Goal: Check status: Check status

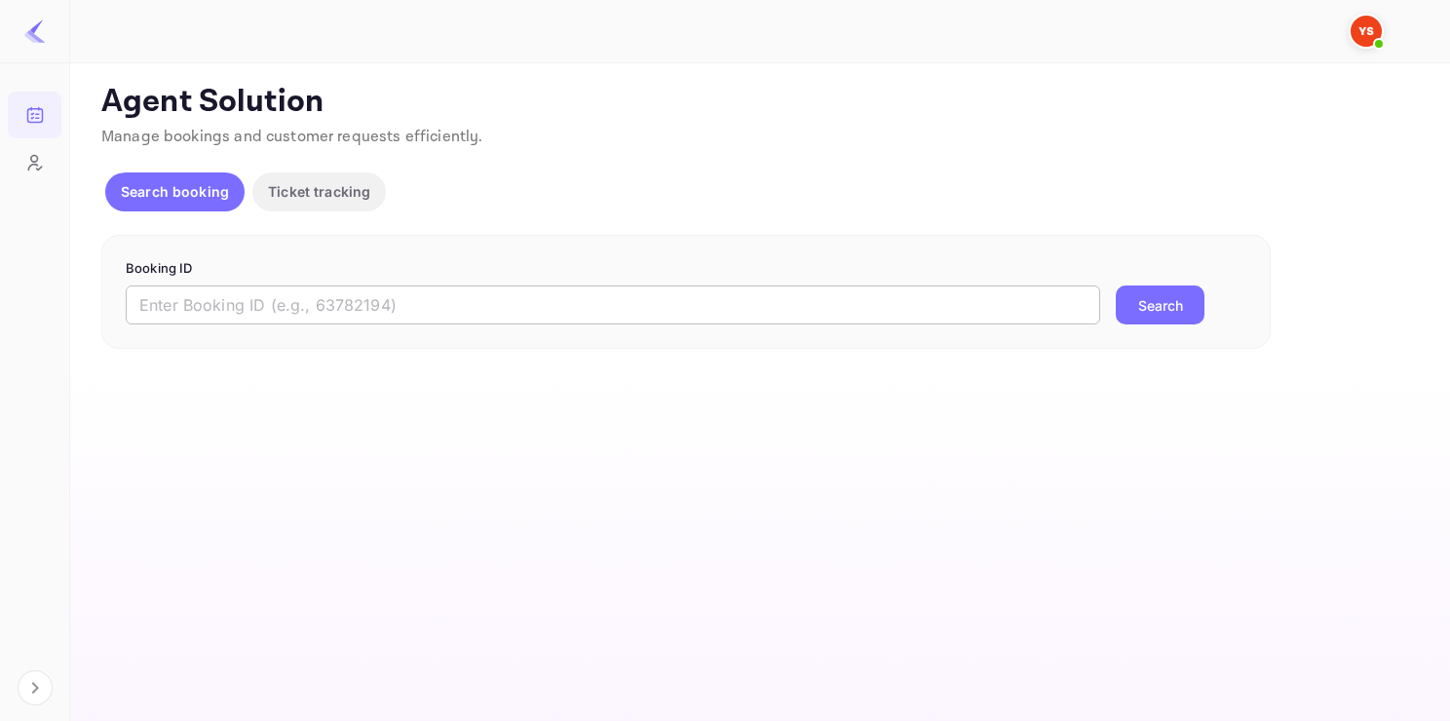
drag, startPoint x: 357, startPoint y: 332, endPoint x: 341, endPoint y: 312, distance: 25.7
click at [341, 312] on div "Booking ID ​ Search" at bounding box center [686, 292] width 1170 height 115
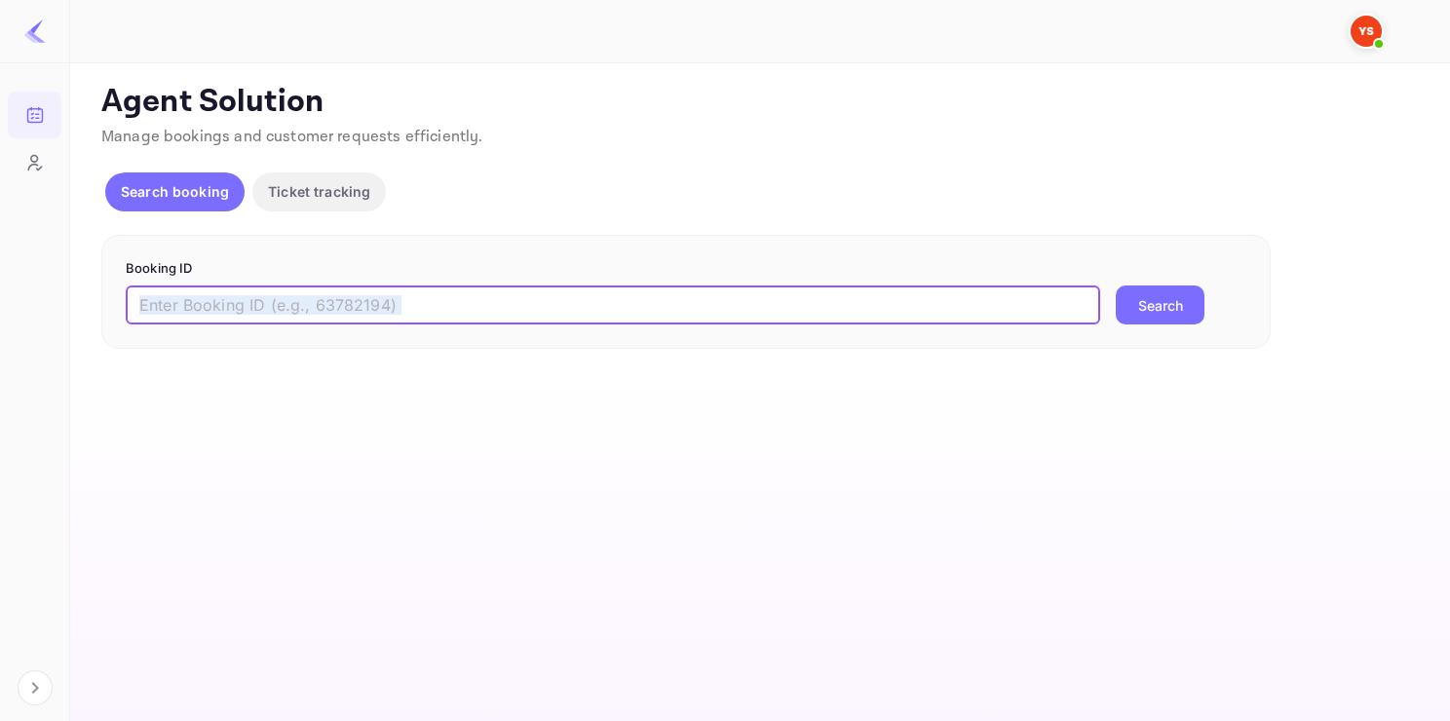
click at [341, 312] on input "text" at bounding box center [613, 305] width 975 height 39
type input "м"
paste input "9677813"
type input "9677813"
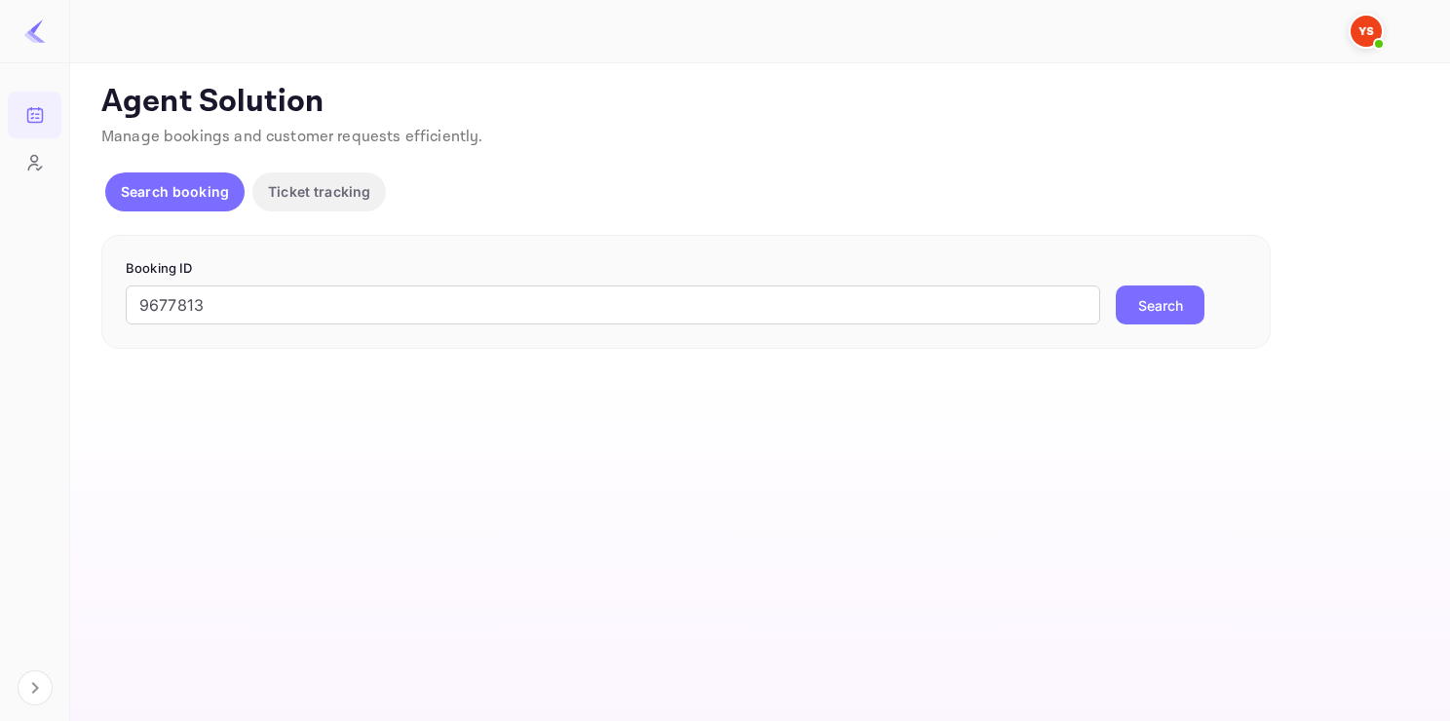
click at [1143, 309] on button "Search" at bounding box center [1160, 305] width 89 height 39
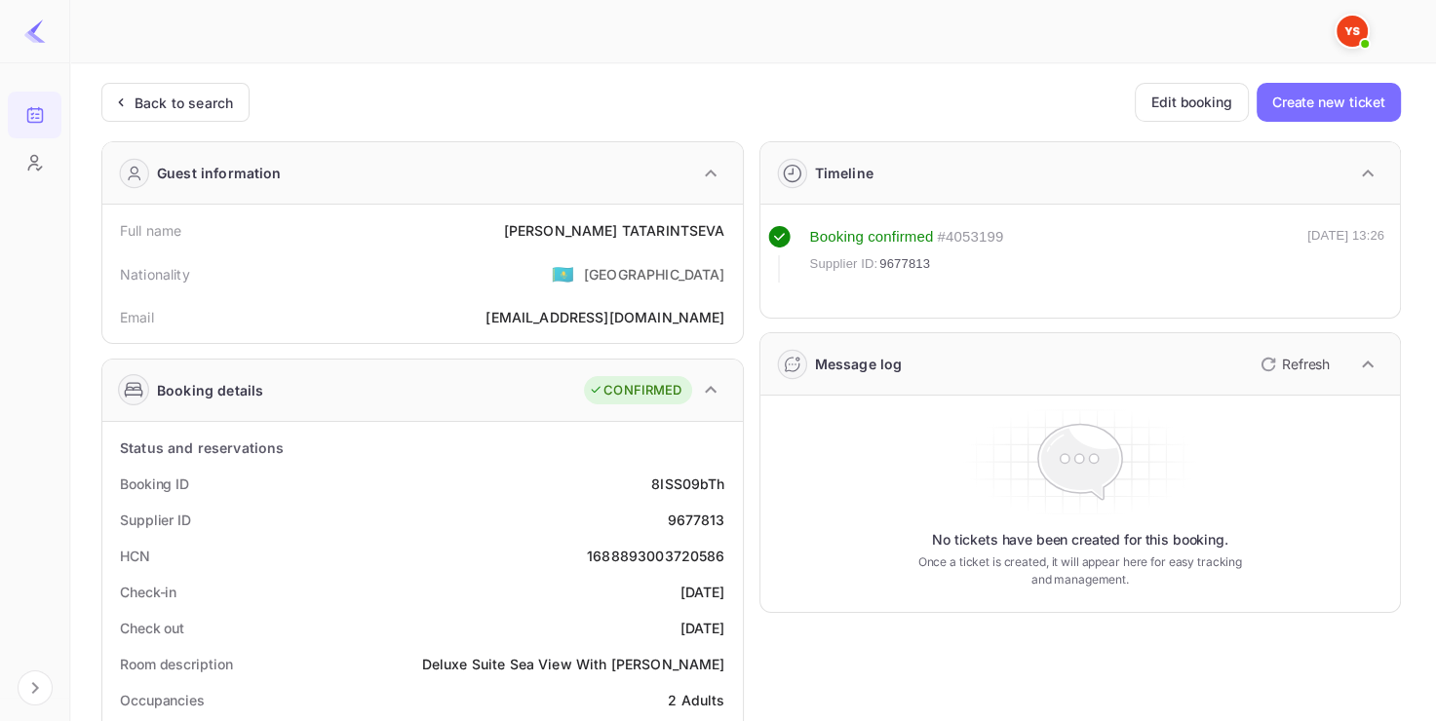
click at [663, 509] on div "Supplier ID 9677813" at bounding box center [422, 520] width 625 height 36
copy div "9677813"
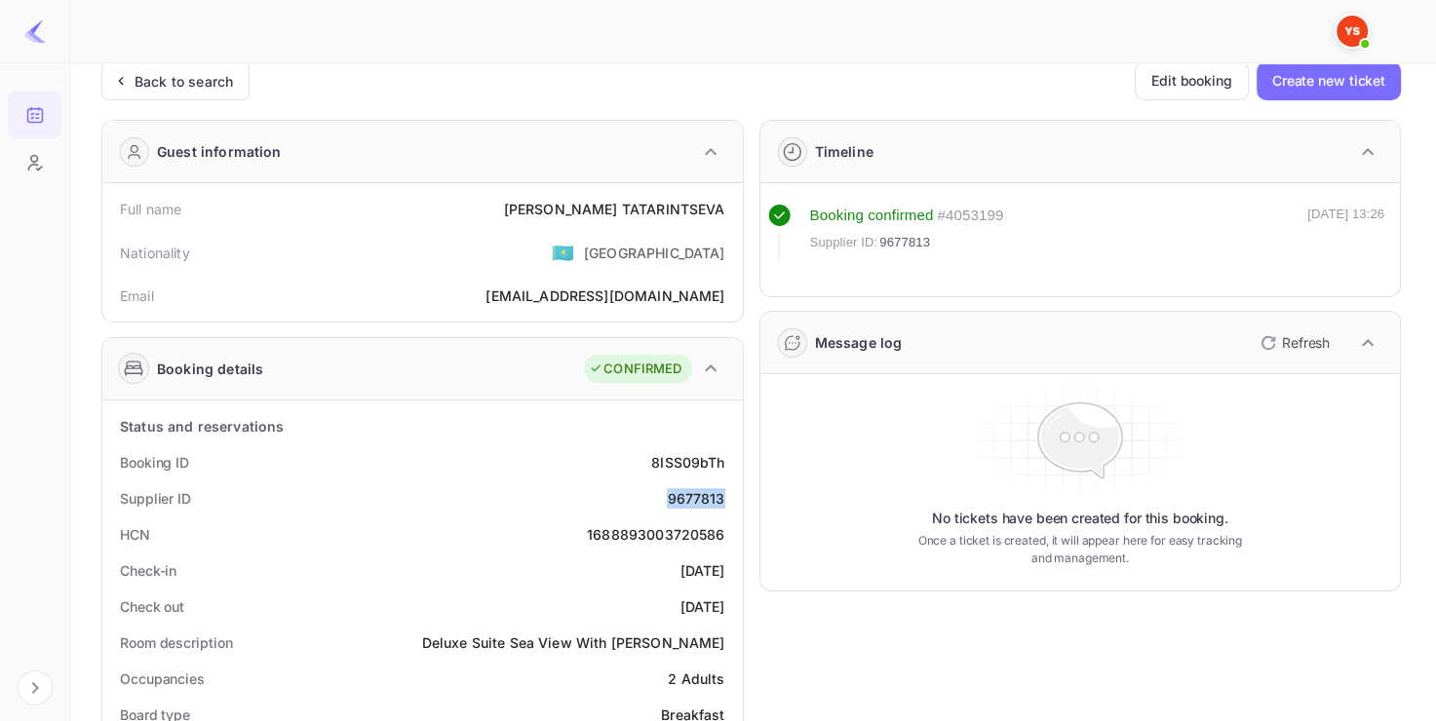
scroll to position [15, 0]
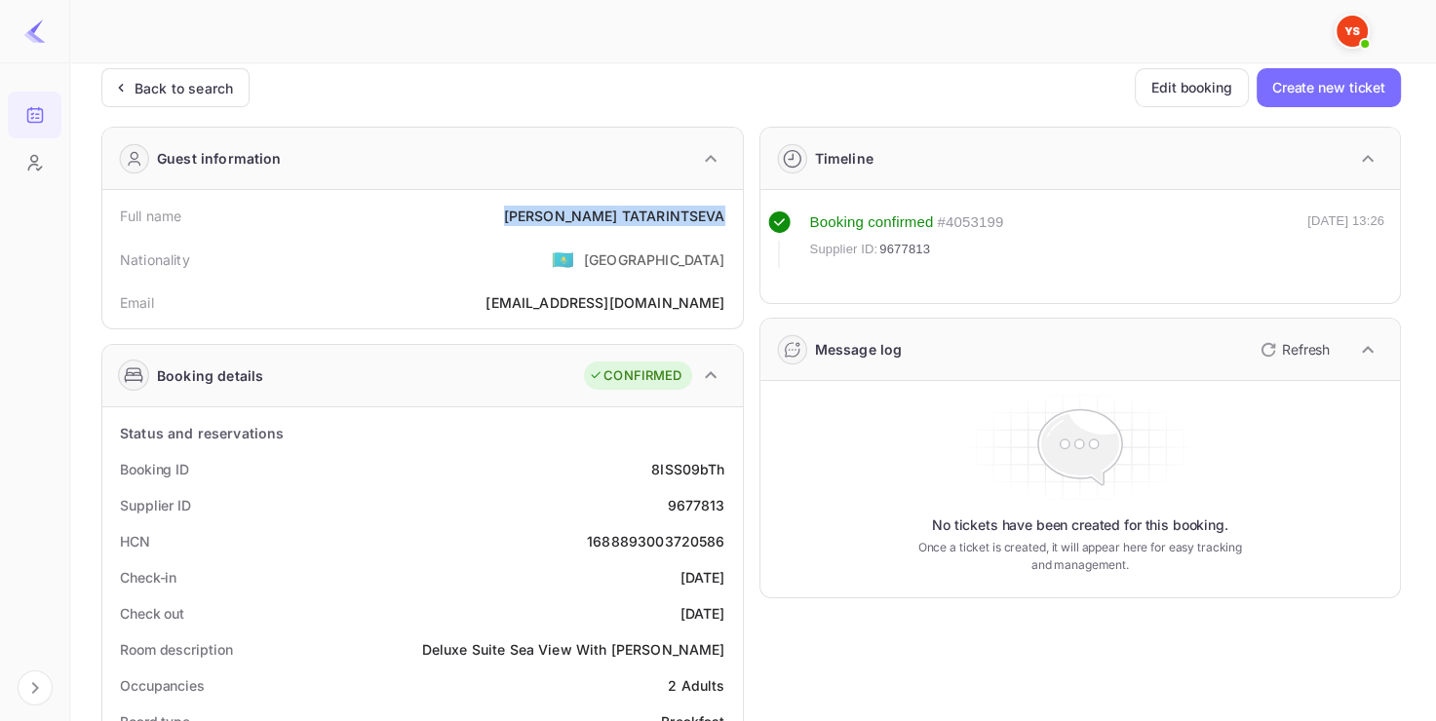
drag, startPoint x: 562, startPoint y: 203, endPoint x: 726, endPoint y: 214, distance: 164.2
click at [726, 214] on div "Full name [PERSON_NAME]" at bounding box center [422, 216] width 625 height 36
copy div "[PERSON_NAME]"
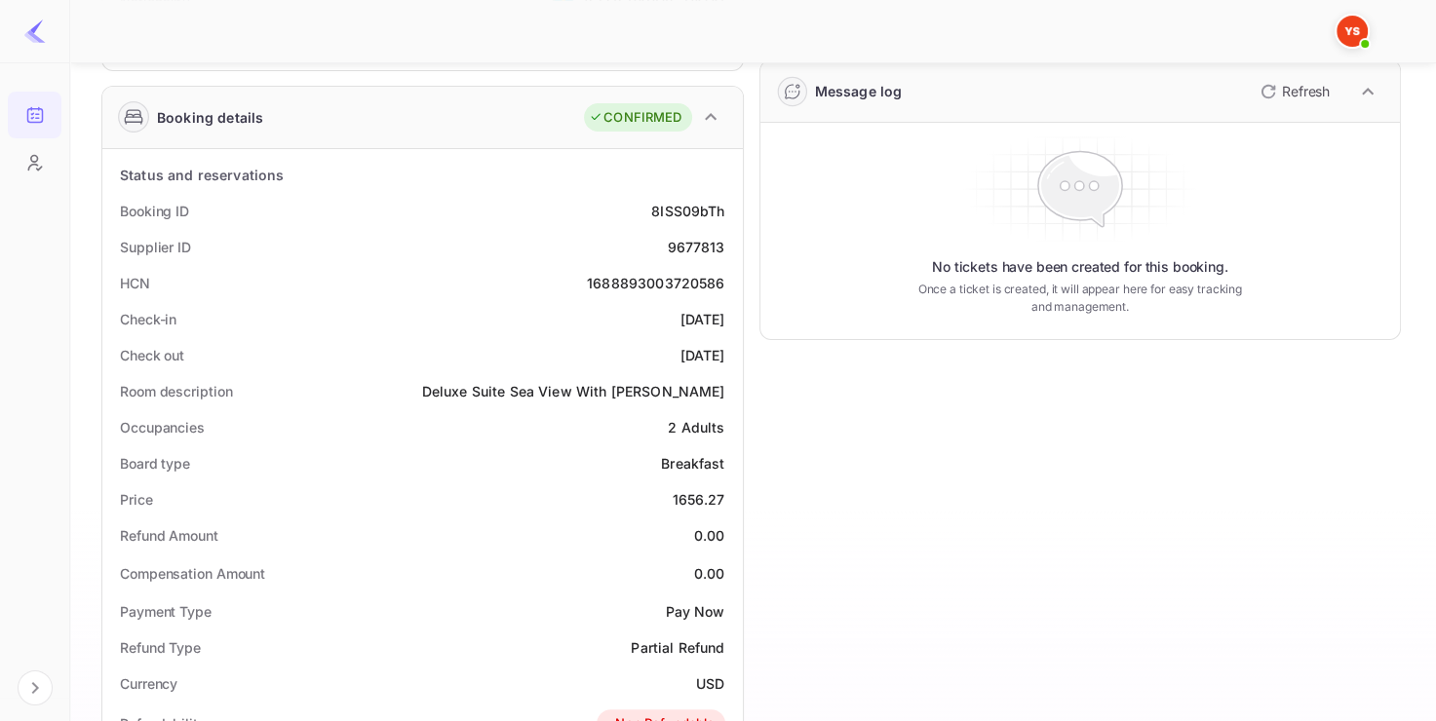
scroll to position [358, 0]
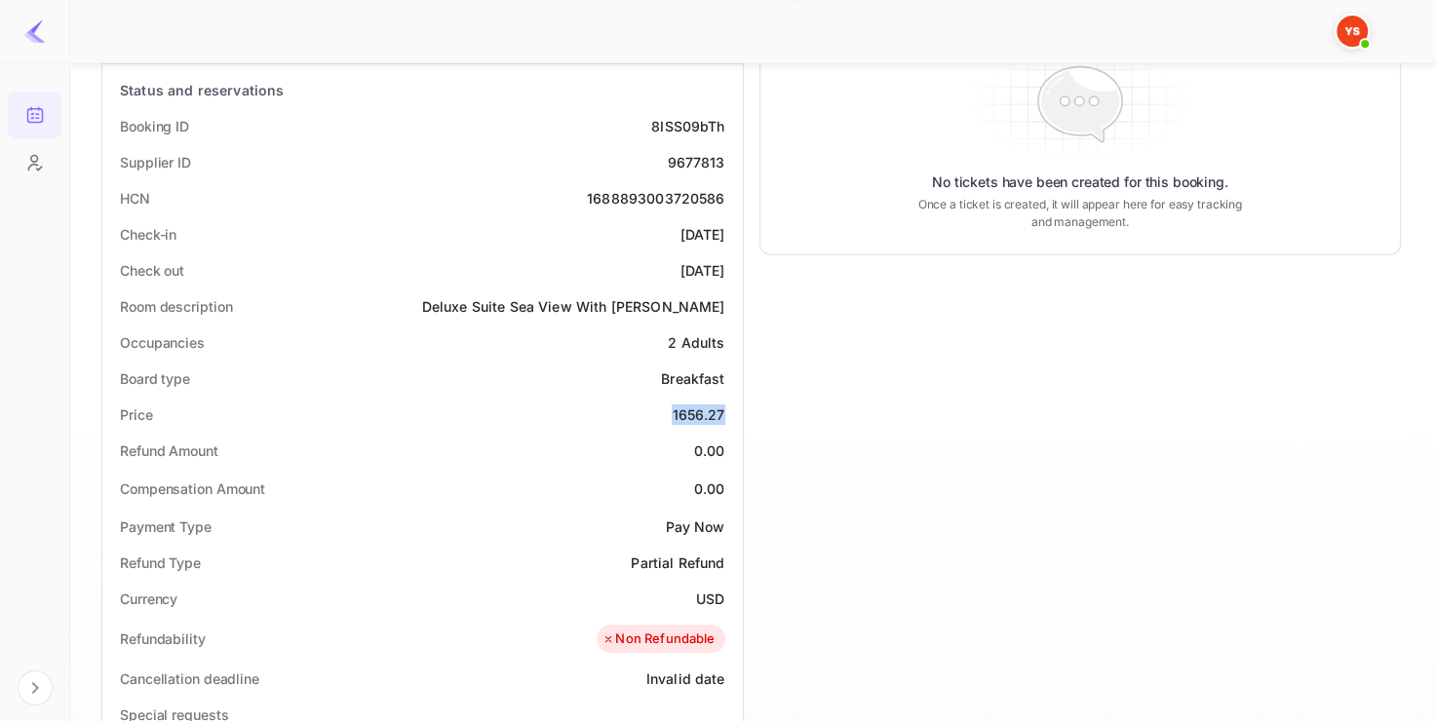
drag, startPoint x: 644, startPoint y: 417, endPoint x: 726, endPoint y: 412, distance: 82.0
click at [726, 412] on div "Price 1656.27" at bounding box center [422, 415] width 625 height 36
copy div "1656.27"
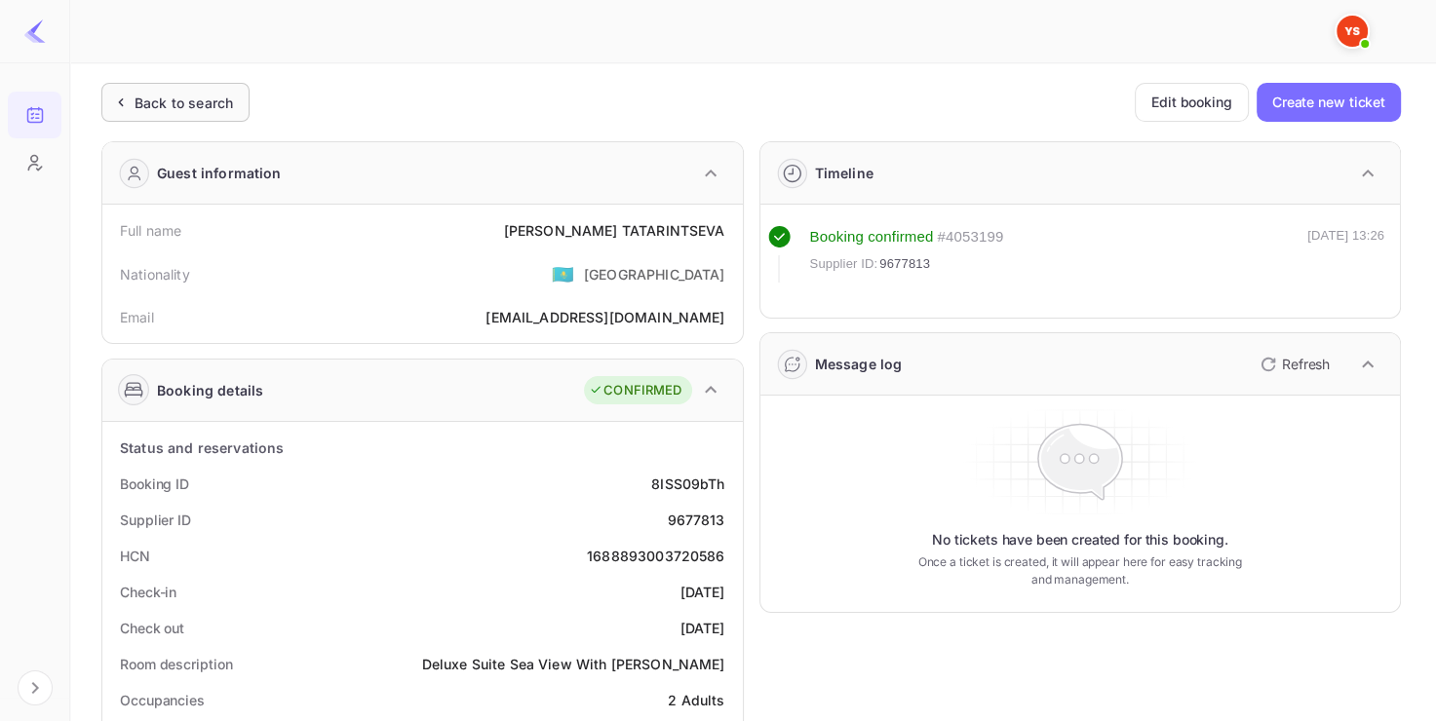
click at [189, 94] on div "Back to search" at bounding box center [184, 103] width 98 height 20
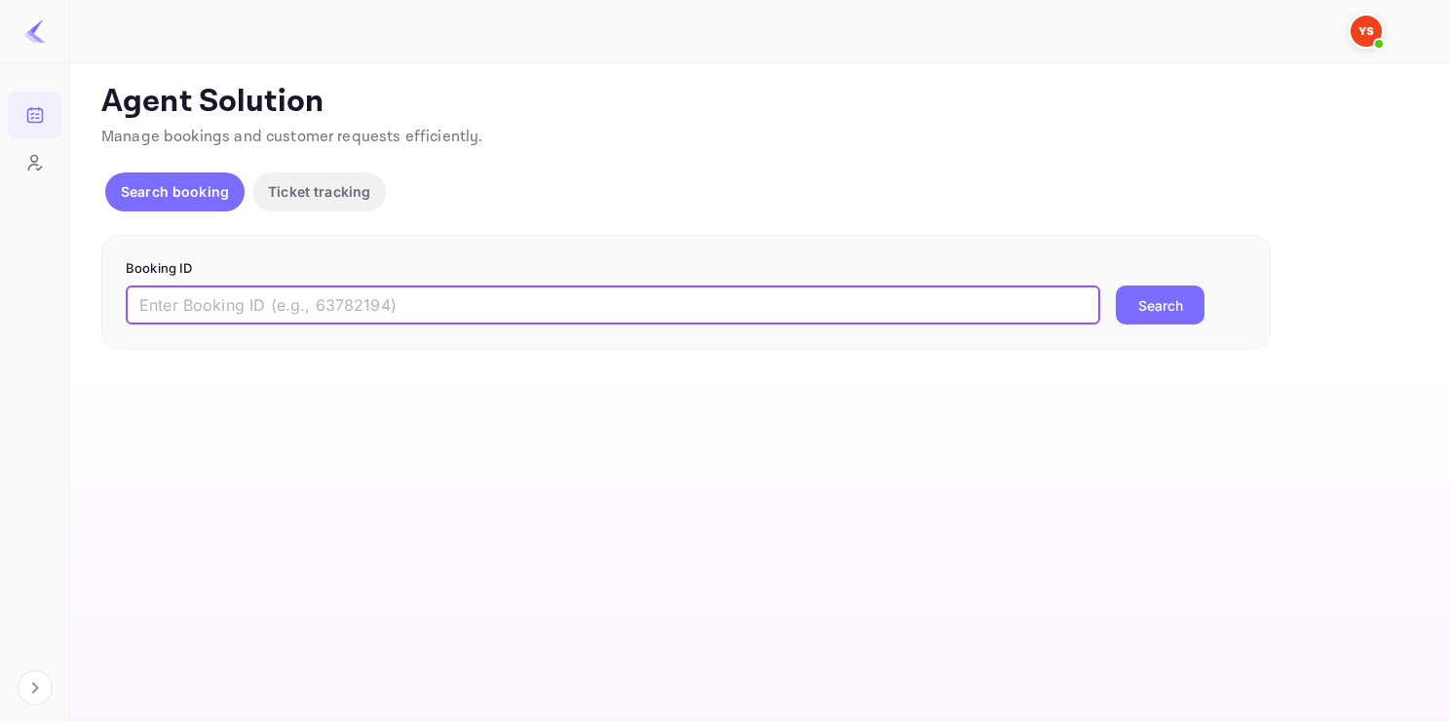
click at [277, 303] on input "text" at bounding box center [613, 305] width 975 height 39
paste input "9806437"
type input "9806437"
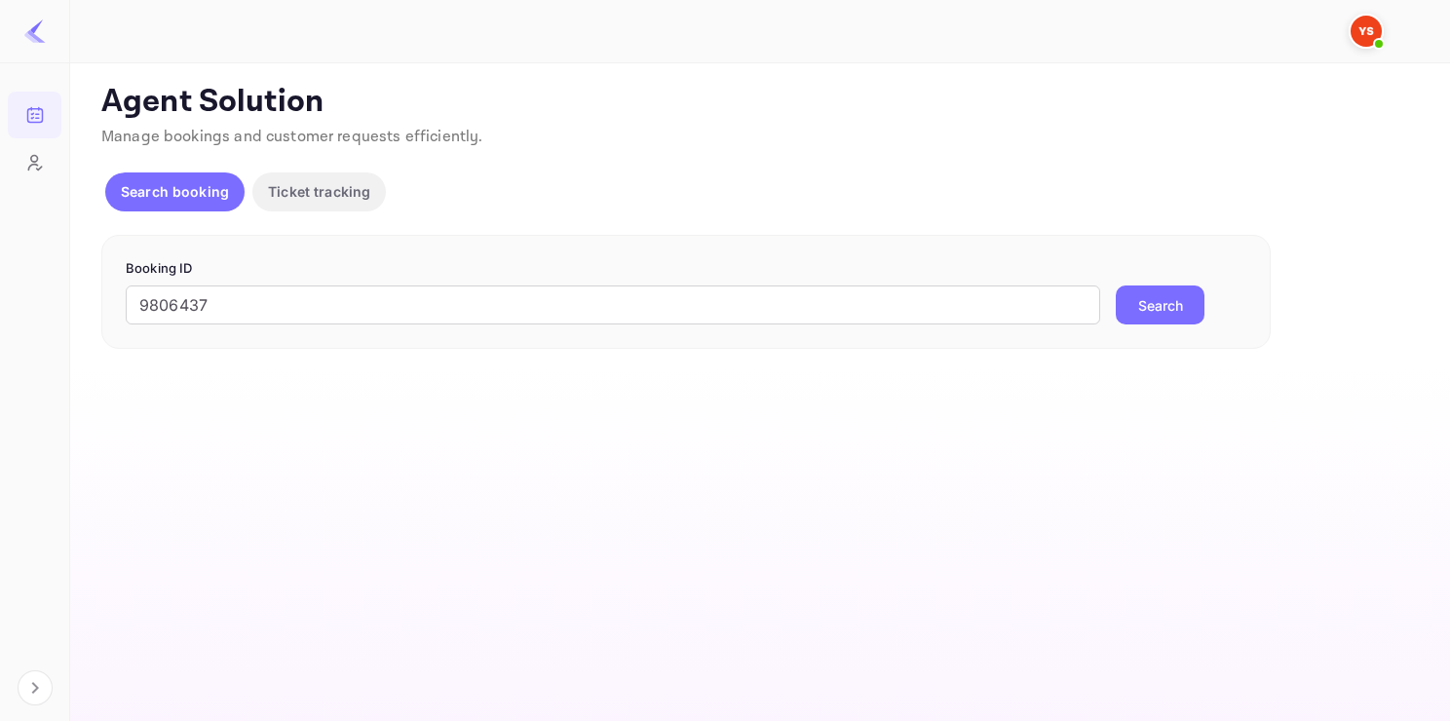
click at [1151, 293] on button "Search" at bounding box center [1160, 305] width 89 height 39
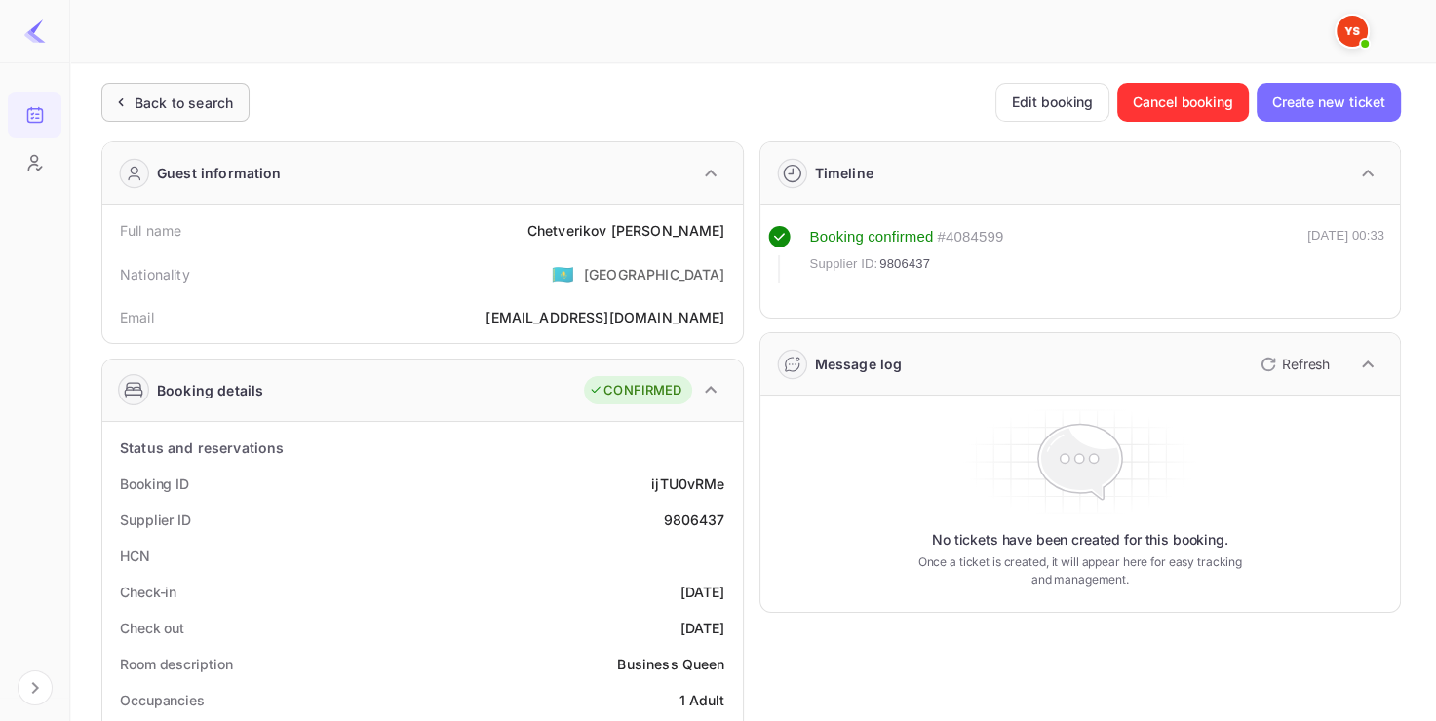
click at [167, 111] on div "Back to search" at bounding box center [184, 103] width 98 height 20
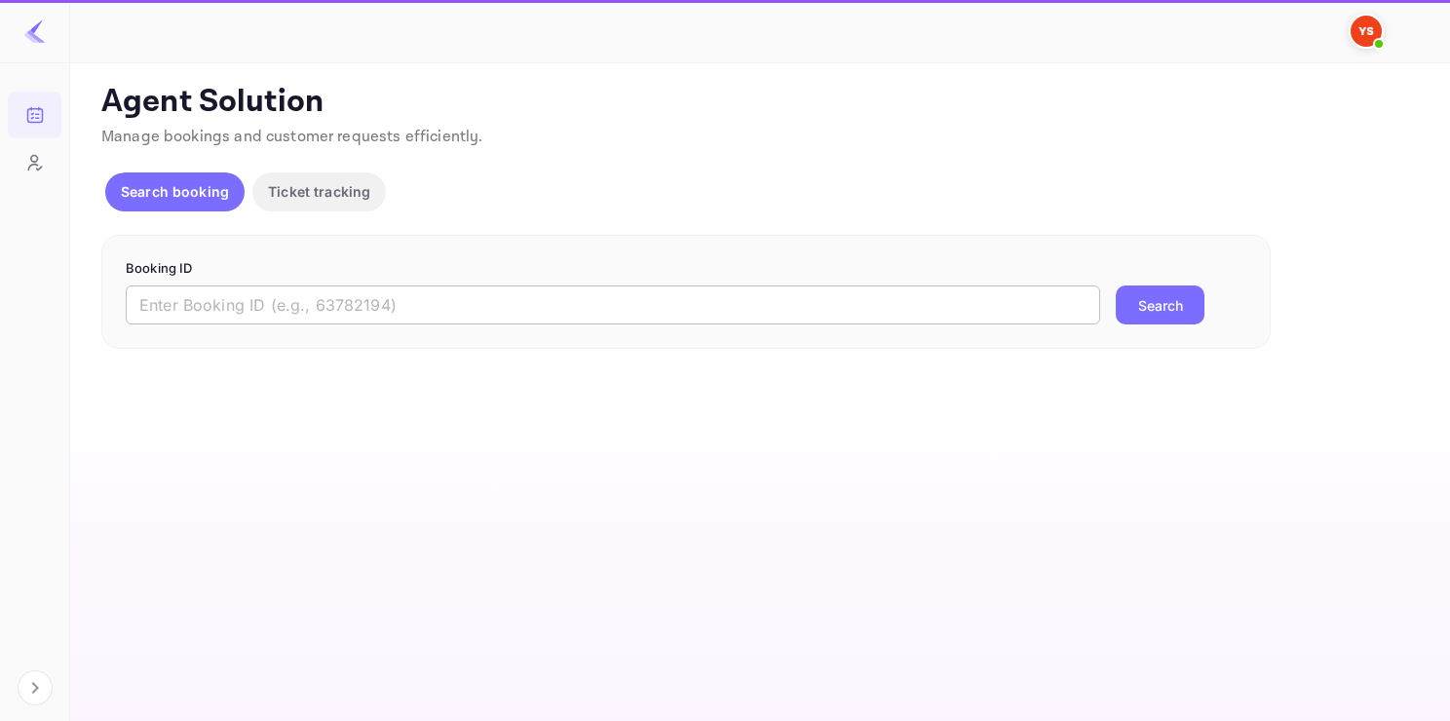
click at [290, 300] on input "text" at bounding box center [613, 305] width 975 height 39
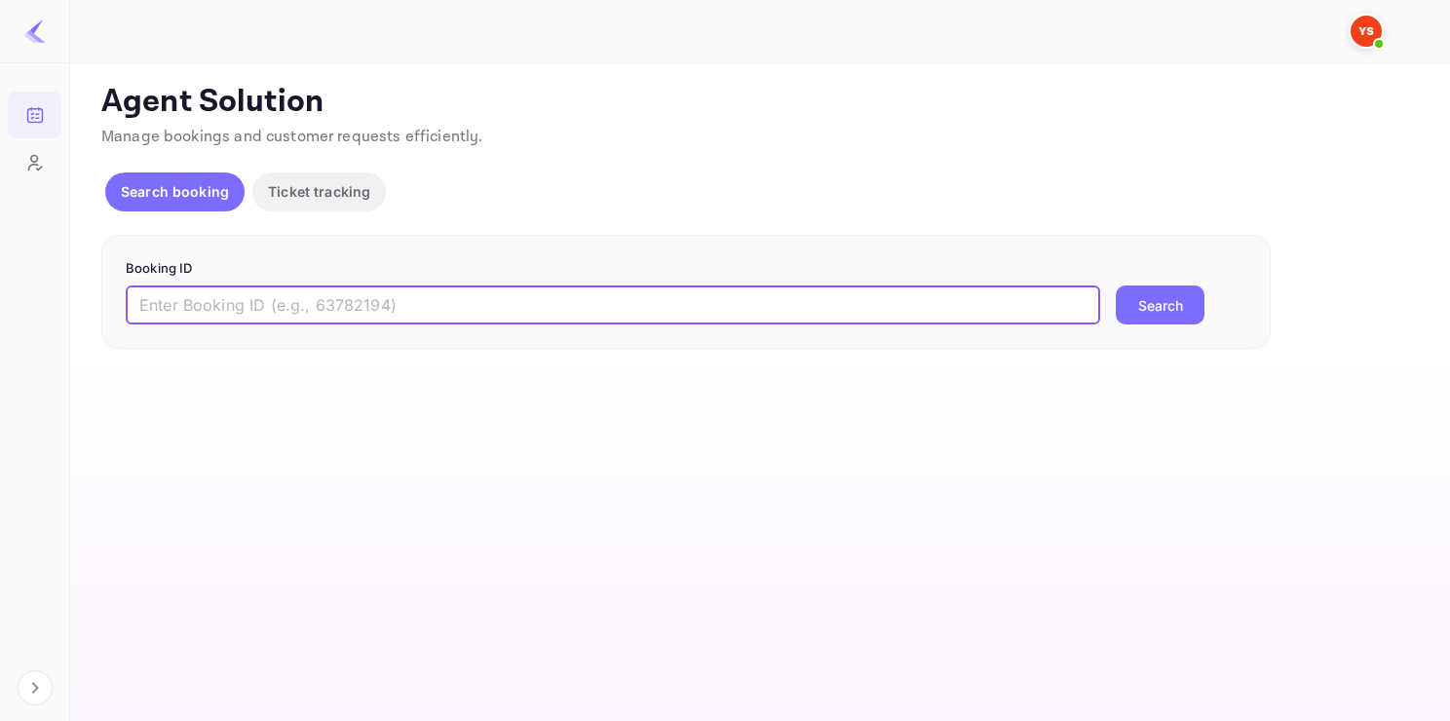
paste input "9867013"
type input "9867013"
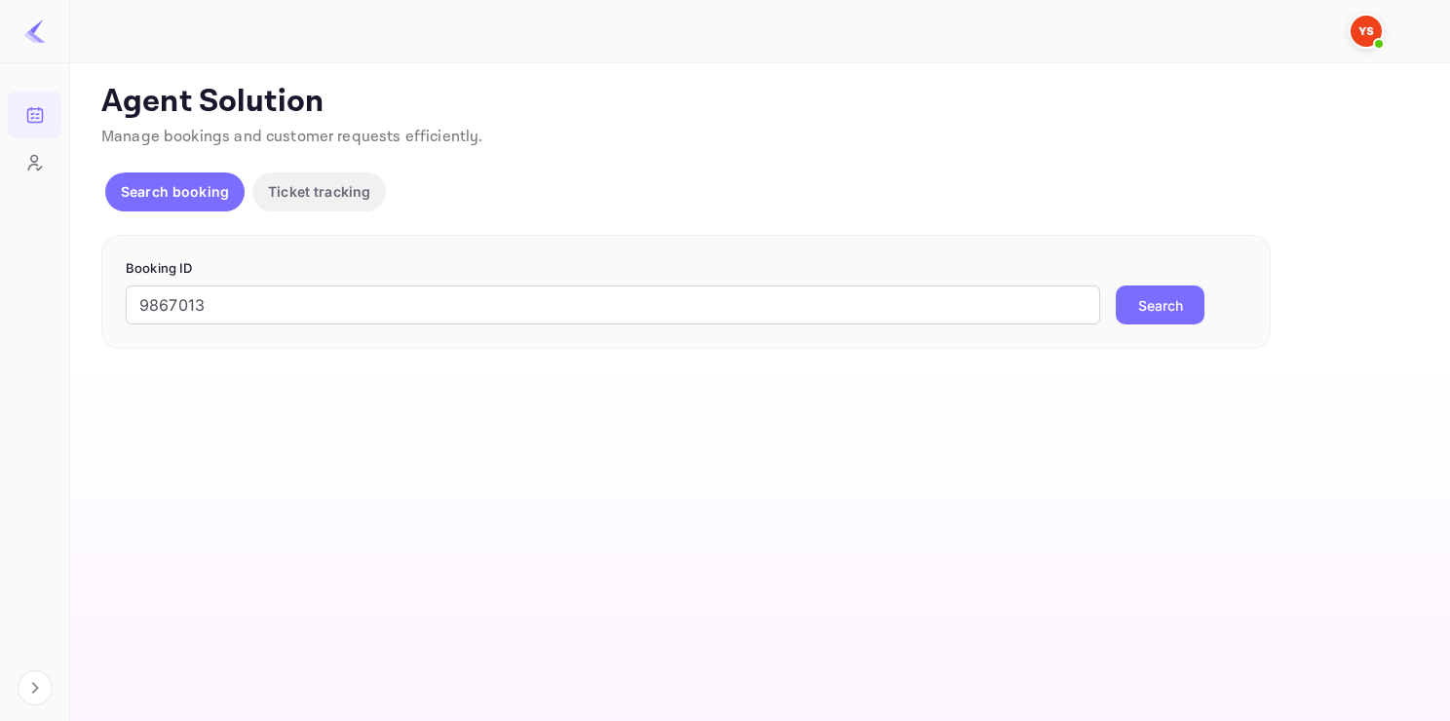
click at [1155, 300] on button "Search" at bounding box center [1160, 305] width 89 height 39
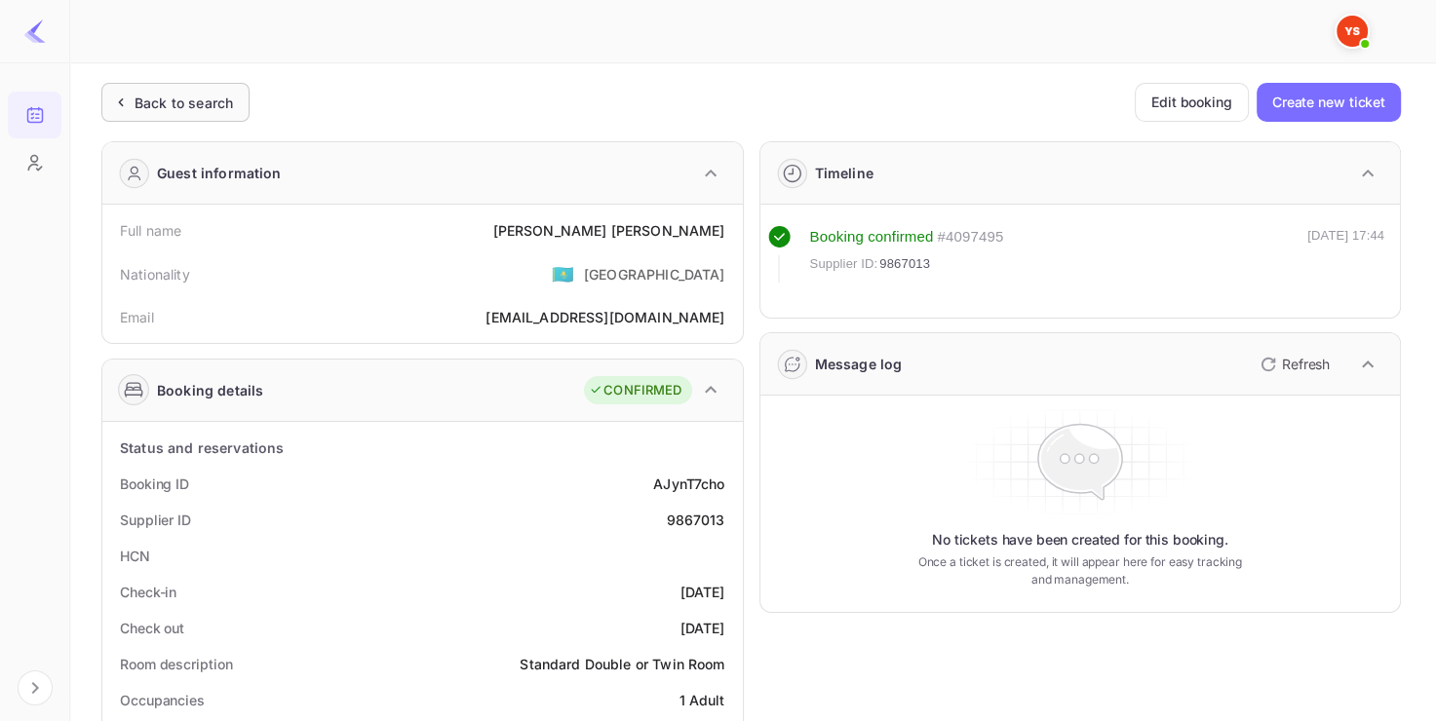
click at [207, 100] on div "Back to search" at bounding box center [184, 103] width 98 height 20
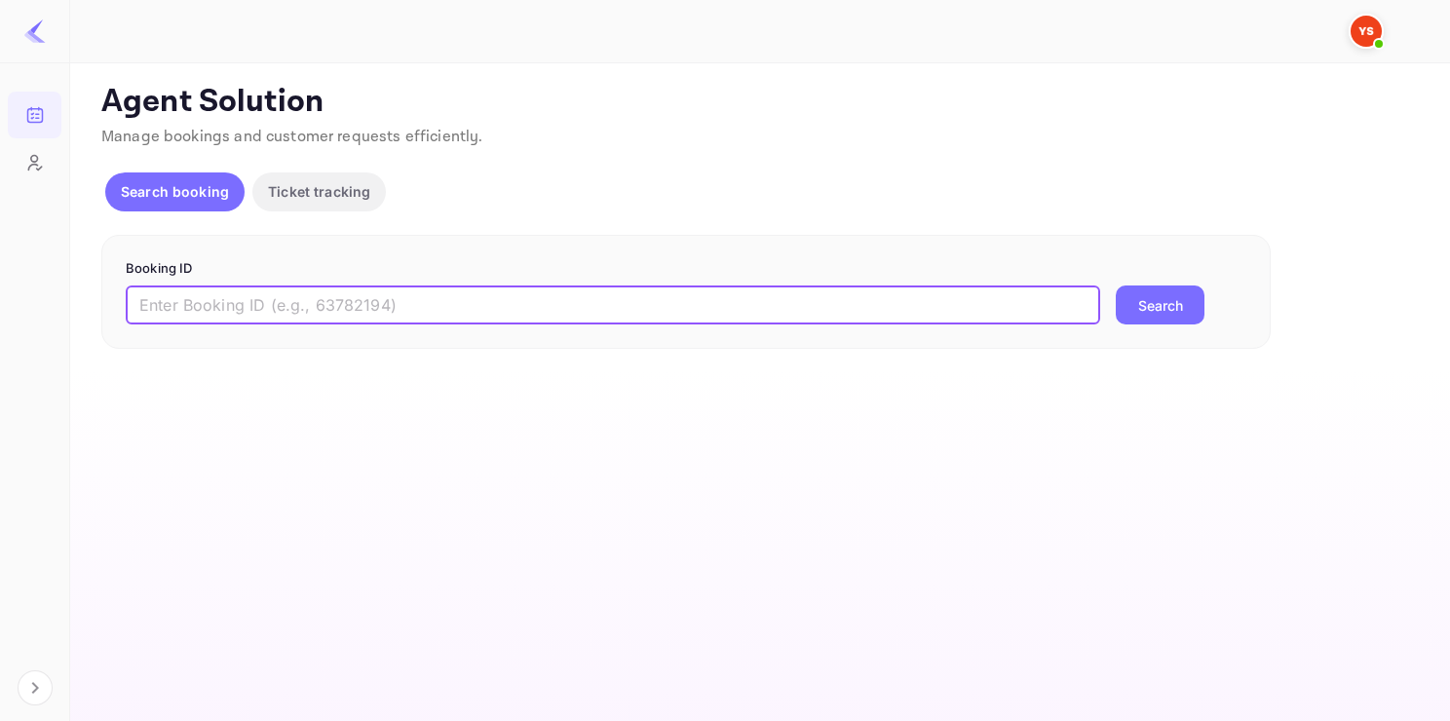
click at [310, 292] on input "text" at bounding box center [613, 305] width 975 height 39
